Goal: Task Accomplishment & Management: Manage account settings

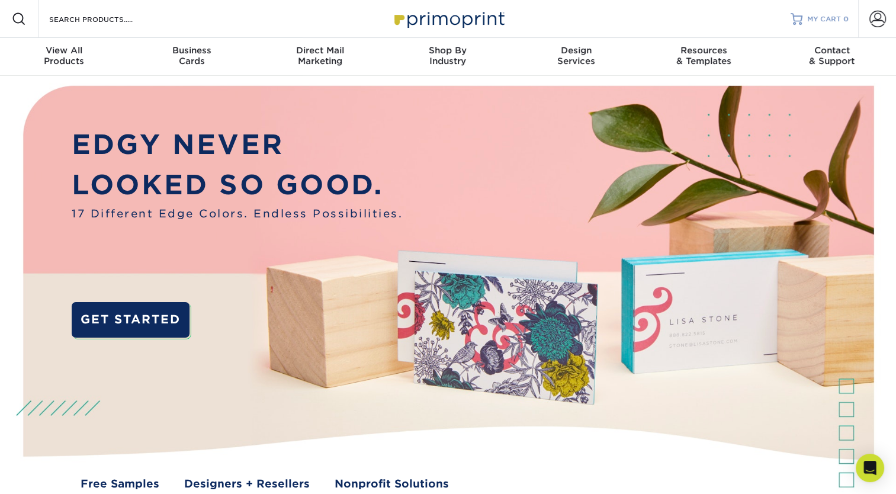
click at [829, 15] on span "MY CART" at bounding box center [824, 19] width 34 height 10
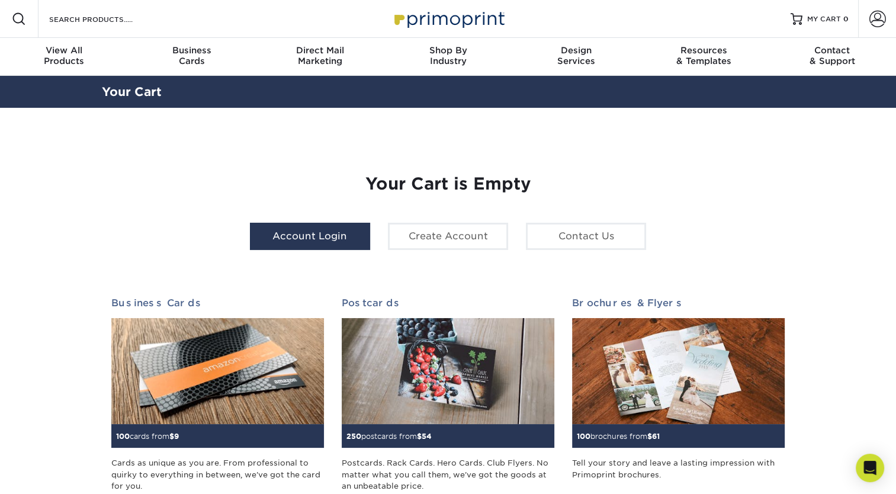
click at [327, 234] on link "Account Login" at bounding box center [310, 236] width 120 height 27
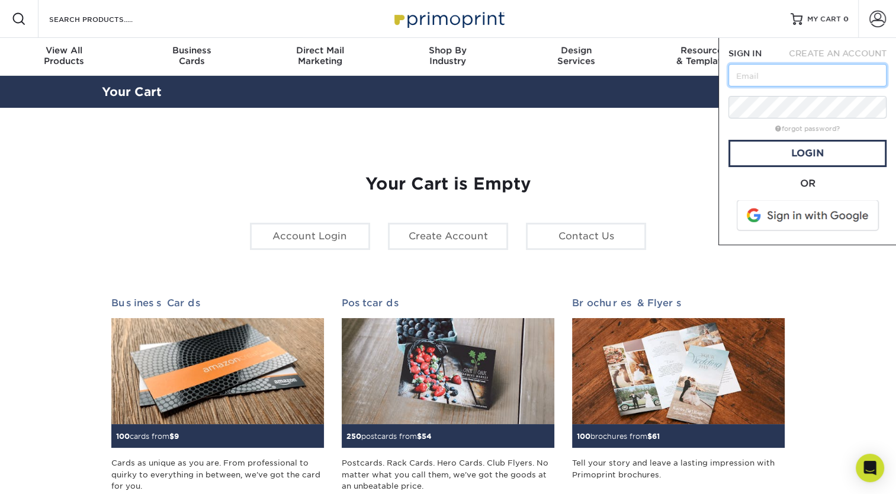
click at [784, 78] on input "text" at bounding box center [807, 75] width 158 height 23
type input "[EMAIL_ADDRESS][PERSON_NAME][DOMAIN_NAME]"
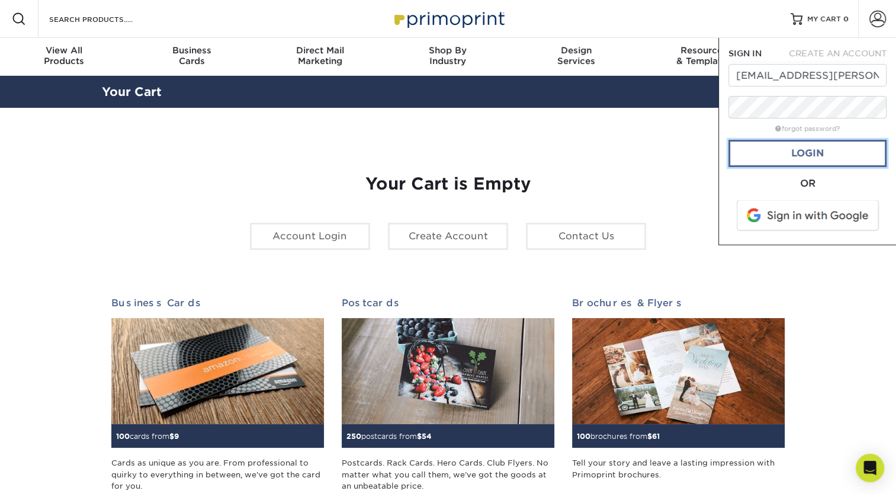
click at [789, 153] on link "Login" at bounding box center [807, 153] width 158 height 27
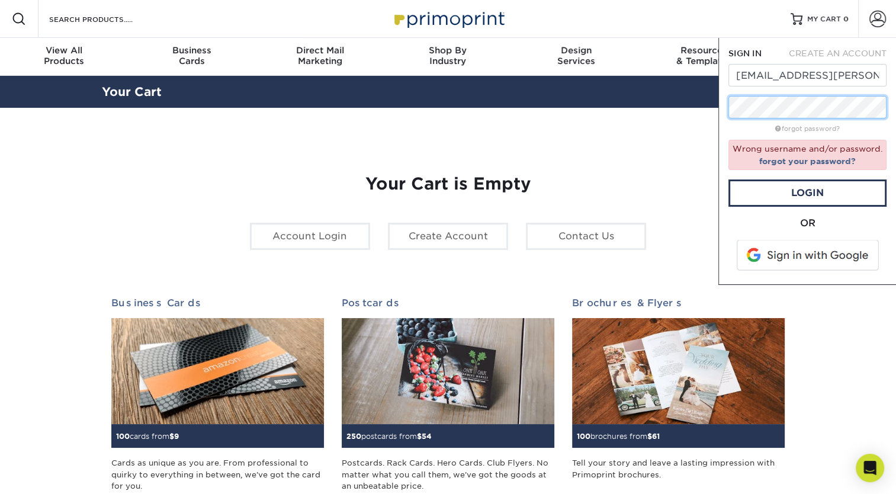
click at [669, 99] on div "Resources Menu Search Products Account SIGN IN CREATE AN ACCOUNT juli.lundberg@…" at bounding box center [448, 494] width 896 height 988
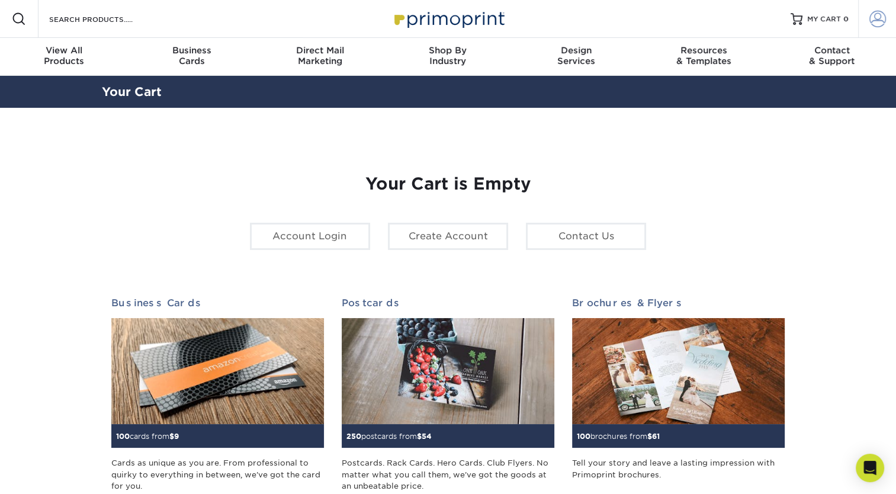
click at [879, 19] on span at bounding box center [877, 19] width 17 height 17
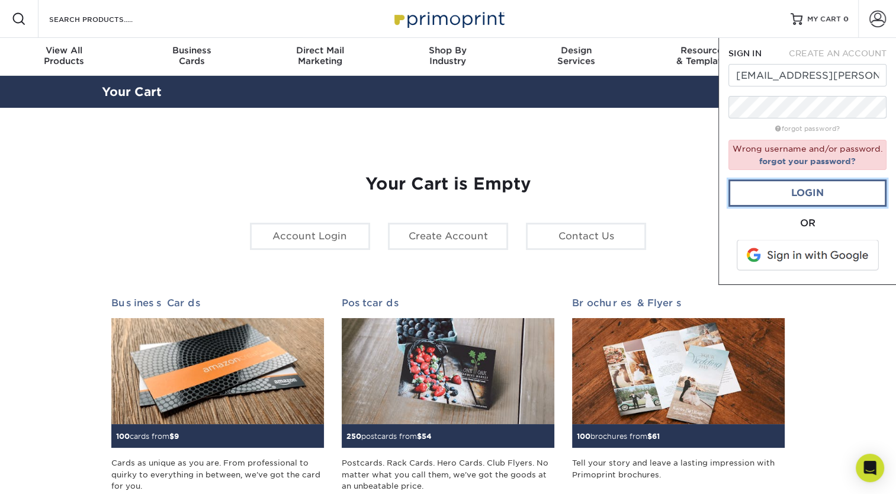
click at [791, 195] on link "Login" at bounding box center [807, 192] width 158 height 27
click at [703, 105] on div "Resources Menu Search Products Account SIGN IN CREATE AN ACCOUNT juli.lundberg@…" at bounding box center [448, 494] width 896 height 988
